Goal: Find specific page/section

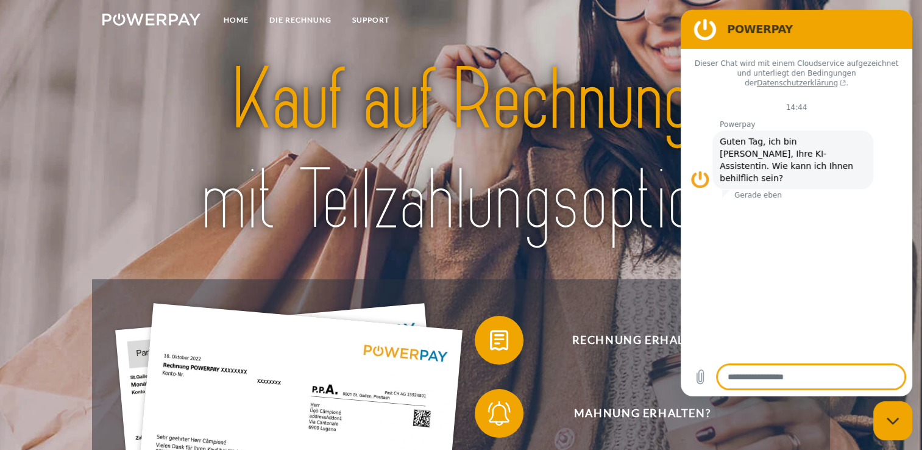
click at [859, 213] on div "Dieser Chat wird mit einem Cloudservice aufgezeichnet und unterliegt den Beding…" at bounding box center [797, 203] width 232 height 308
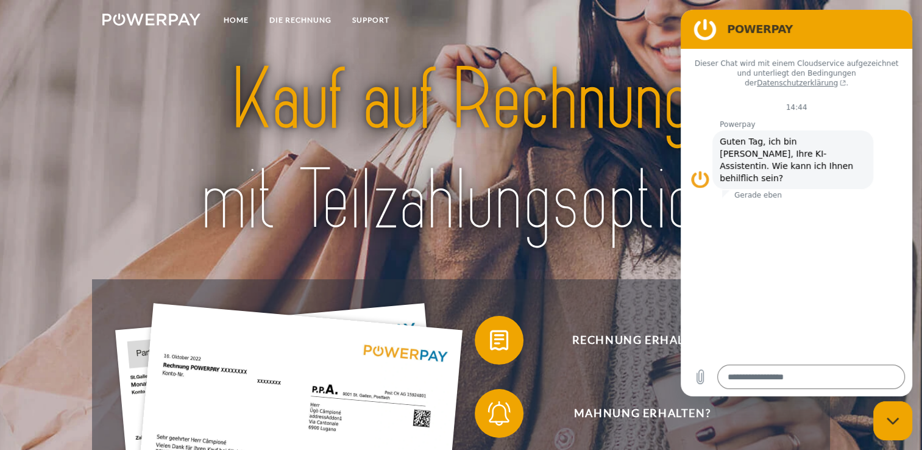
click at [892, 428] on div "Messaging-Fenster schließen" at bounding box center [893, 420] width 37 height 37
type textarea "*"
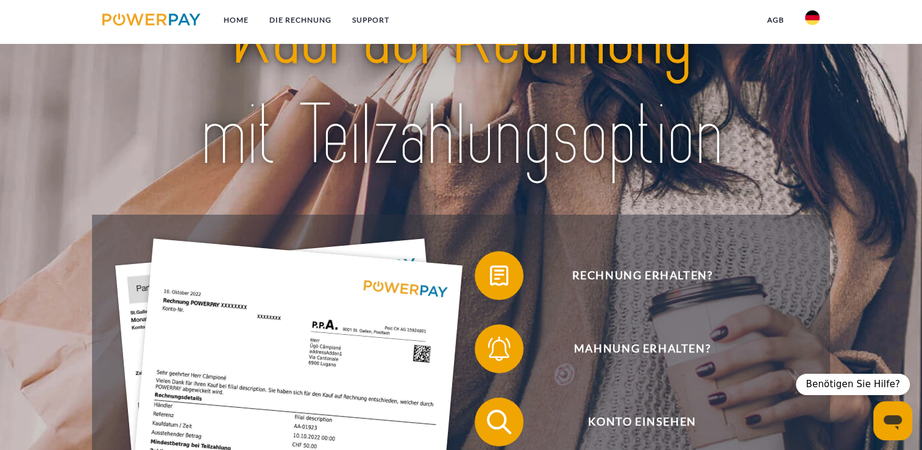
scroll to position [154, 0]
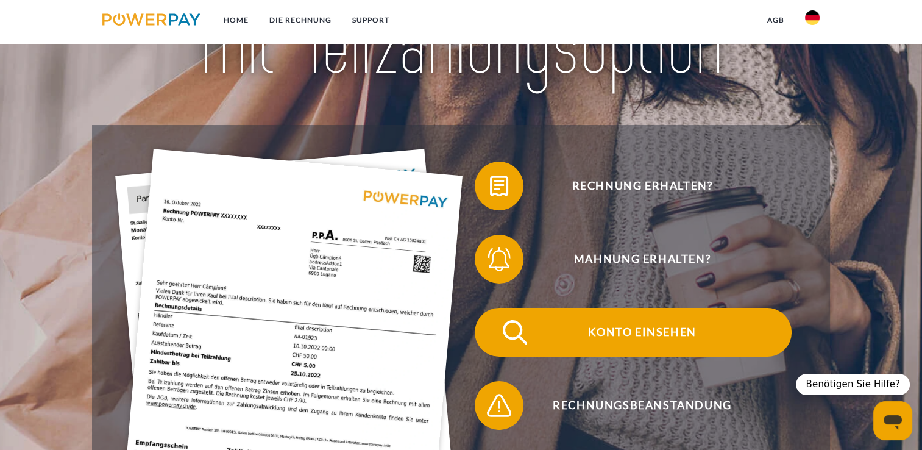
click at [678, 332] on span "Konto einsehen" at bounding box center [642, 332] width 299 height 49
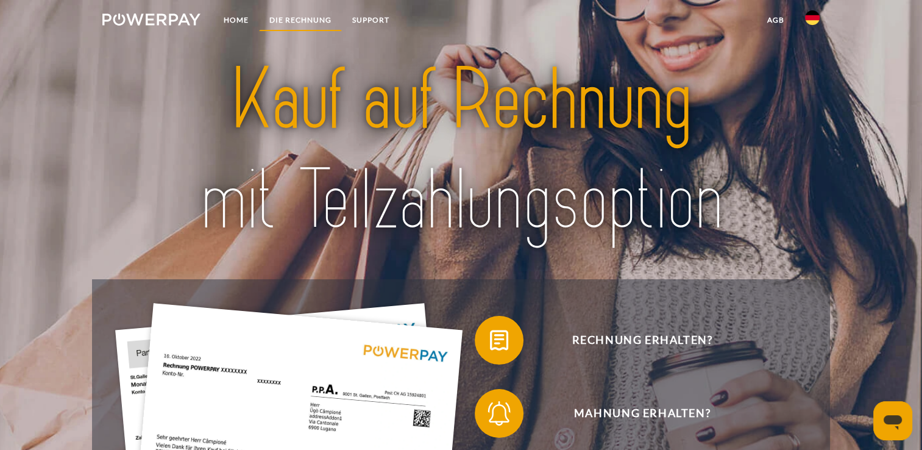
click at [305, 21] on link "DIE RECHNUNG" at bounding box center [300, 20] width 83 height 22
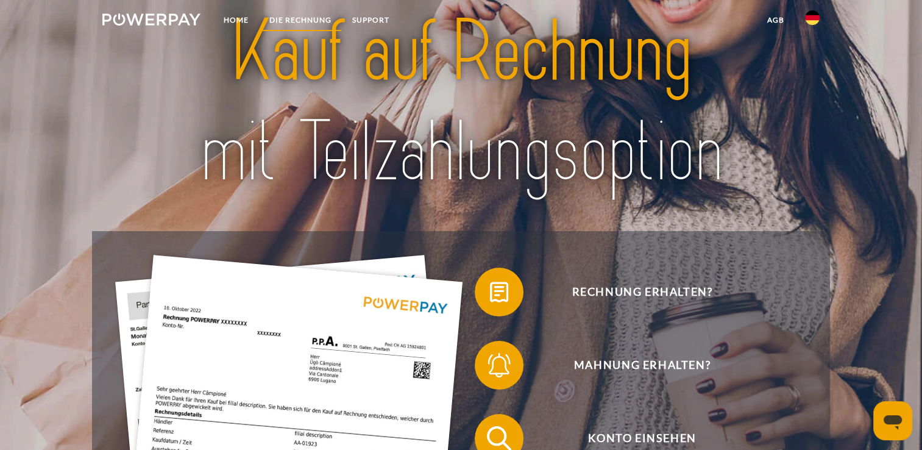
click at [305, 21] on link "DIE RECHNUNG" at bounding box center [300, 20] width 83 height 22
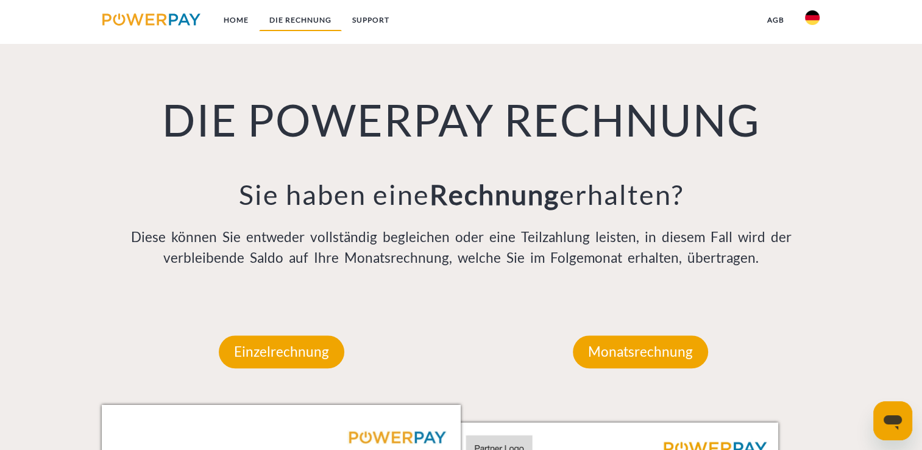
scroll to position [853, 0]
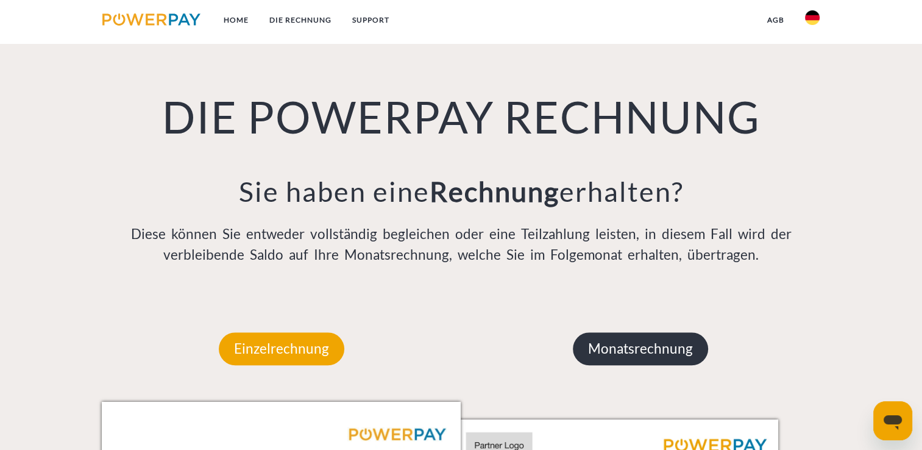
click at [659, 347] on p "Monatsrechnung" at bounding box center [640, 348] width 135 height 33
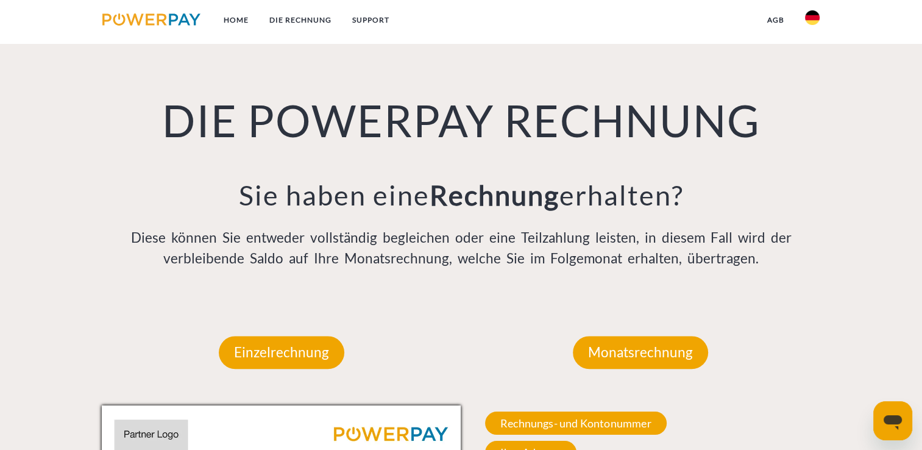
scroll to position [65, 0]
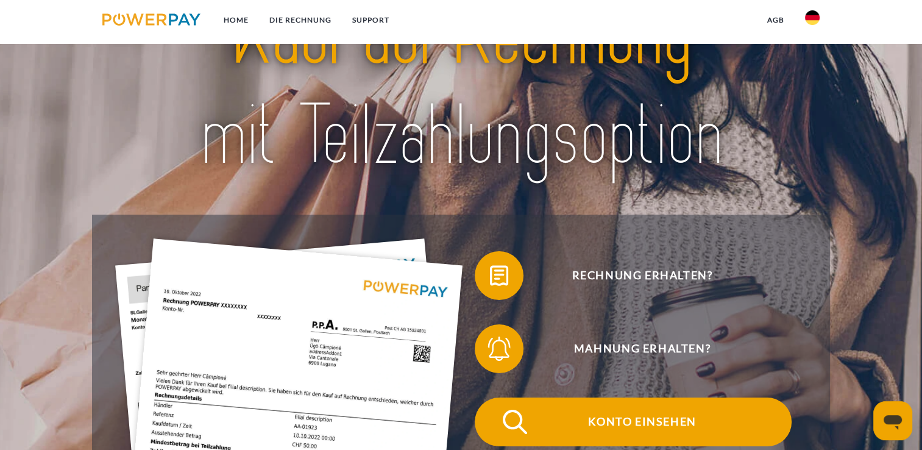
click at [672, 425] on span "Konto einsehen" at bounding box center [642, 421] width 299 height 49
